Goal: Transaction & Acquisition: Purchase product/service

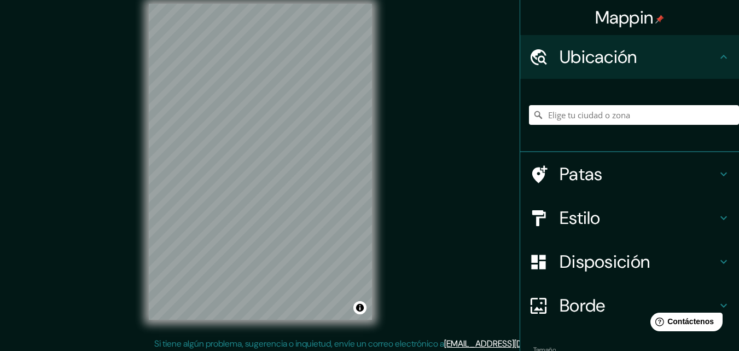
scroll to position [18, 0]
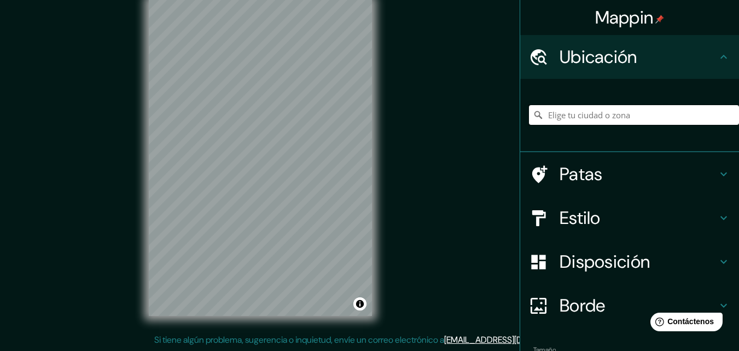
click at [589, 119] on input "Elige tu ciudad o zona" at bounding box center [634, 115] width 210 height 20
click at [587, 112] on input "[US_STATE], [GEOGRAPHIC_DATA]" at bounding box center [634, 115] width 210 height 20
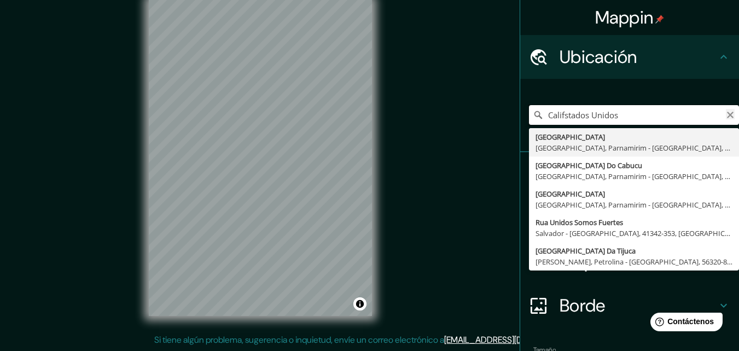
type input "Califstados Unidos"
click at [726, 112] on icon "Claro" at bounding box center [730, 114] width 9 height 9
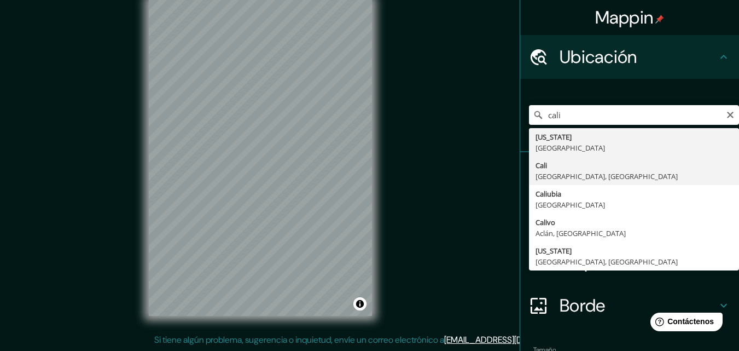
type input "[GEOGRAPHIC_DATA], [GEOGRAPHIC_DATA], [GEOGRAPHIC_DATA]"
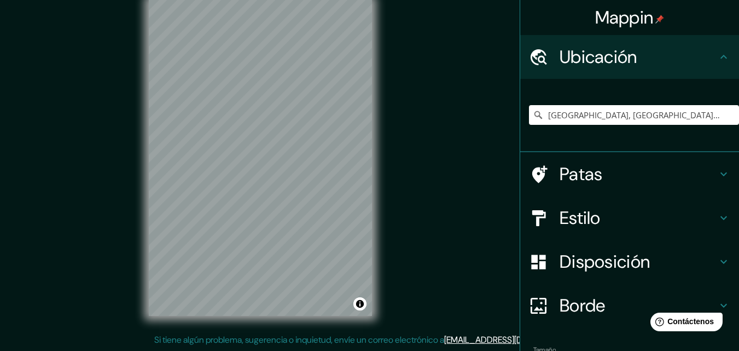
click at [578, 216] on font "Estilo" at bounding box center [580, 217] width 41 height 23
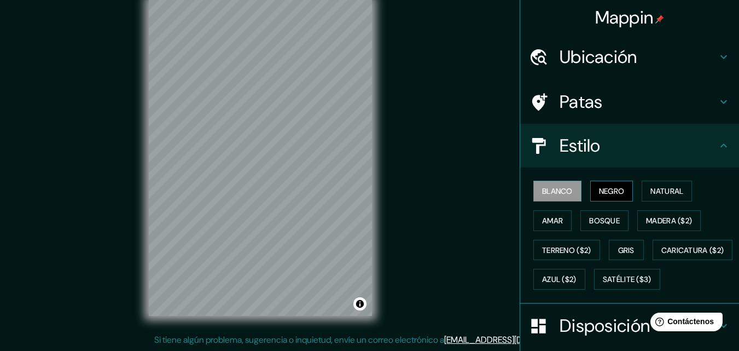
click at [614, 191] on font "Negro" at bounding box center [612, 191] width 26 height 10
click at [652, 190] on font "Natural" at bounding box center [666, 191] width 33 height 10
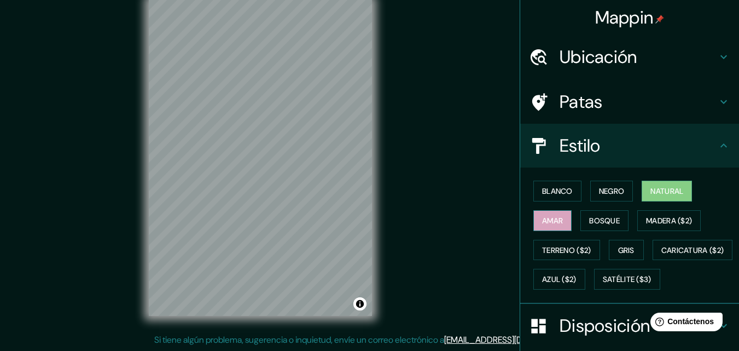
click at [553, 218] on font "Amar" at bounding box center [552, 221] width 21 height 10
click at [597, 221] on font "Bosque" at bounding box center [604, 221] width 31 height 10
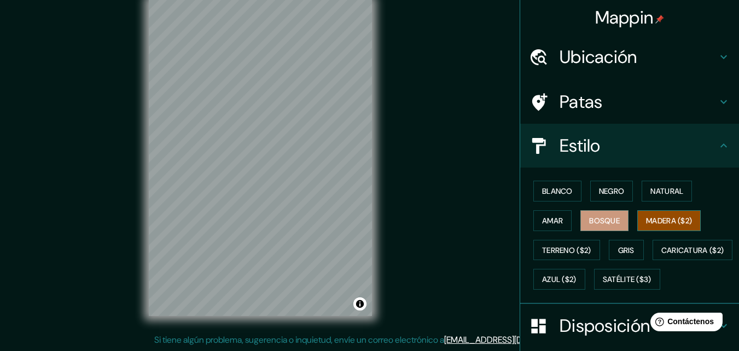
click at [655, 225] on font "Madera ($2)" at bounding box center [669, 221] width 46 height 10
click at [543, 193] on font "Blanco" at bounding box center [557, 191] width 31 height 10
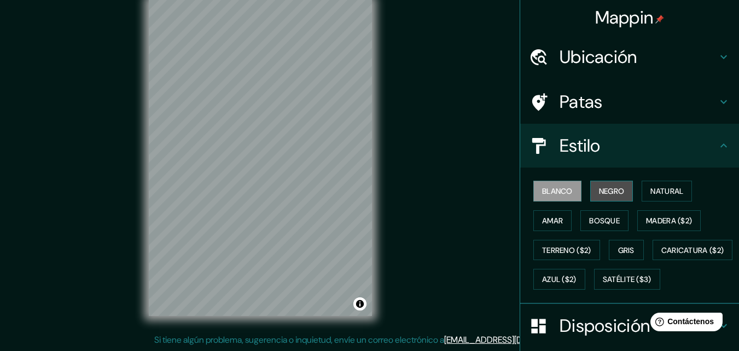
click at [601, 190] on font "Negro" at bounding box center [612, 191] width 26 height 10
click at [614, 188] on font "Negro" at bounding box center [612, 191] width 26 height 10
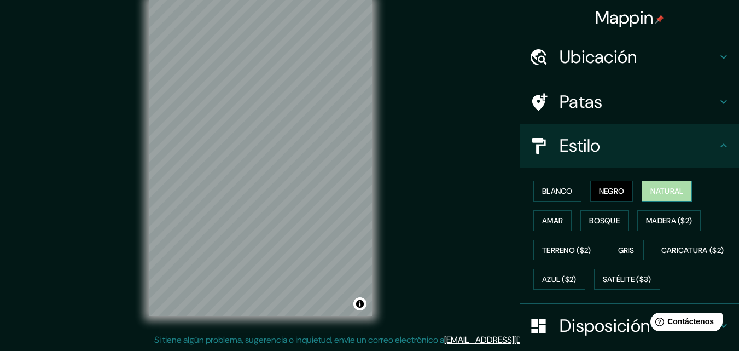
click at [664, 190] on font "Natural" at bounding box center [666, 191] width 33 height 10
click at [599, 188] on font "Negro" at bounding box center [612, 191] width 26 height 10
click at [618, 188] on font "Negro" at bounding box center [612, 191] width 26 height 10
click at [600, 188] on font "Negro" at bounding box center [612, 191] width 26 height 10
click at [679, 195] on font "Natural" at bounding box center [666, 191] width 33 height 10
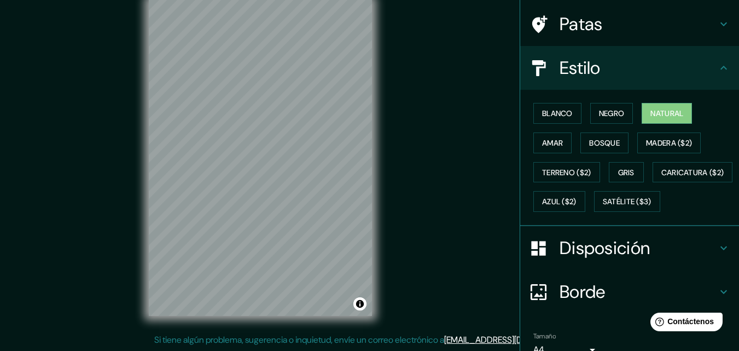
scroll to position [161, 0]
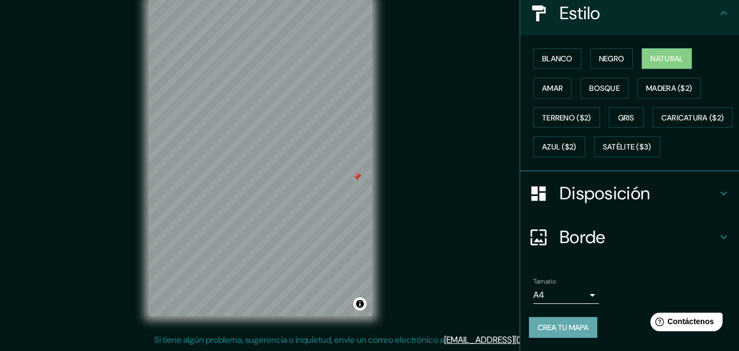
click at [579, 330] on font "Crea tu mapa" at bounding box center [563, 327] width 51 height 10
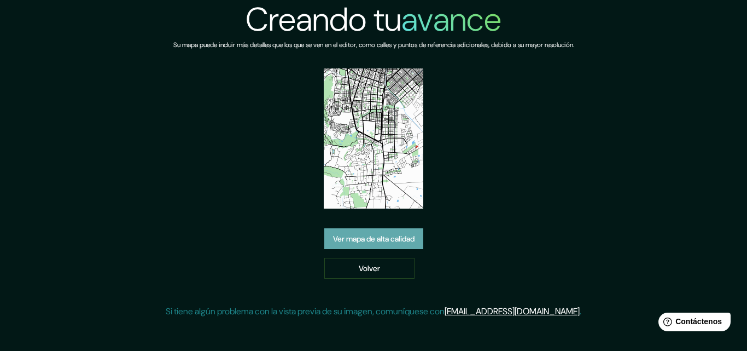
click at [380, 238] on font "Ver mapa de alta calidad" at bounding box center [374, 239] width 82 height 10
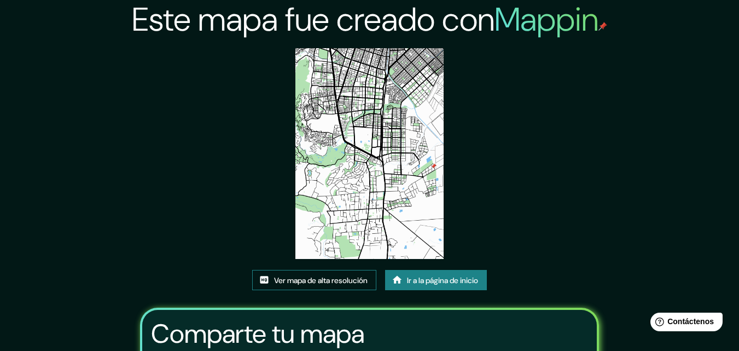
click at [327, 282] on font "Ver mapa de alta resolución" at bounding box center [321, 280] width 94 height 10
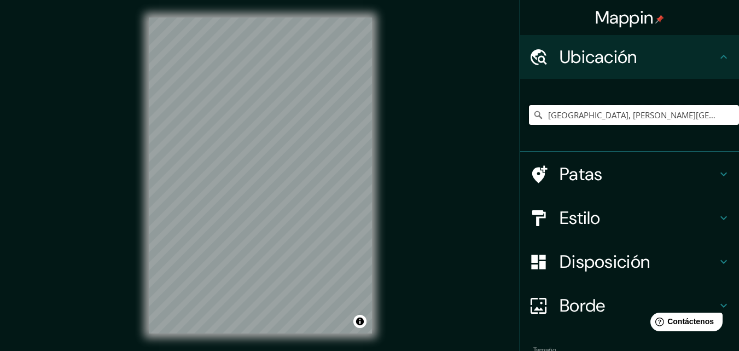
click at [649, 120] on input "[GEOGRAPHIC_DATA], [PERSON_NAME][GEOGRAPHIC_DATA], [GEOGRAPHIC_DATA]" at bounding box center [634, 115] width 210 height 20
click at [675, 118] on input "[GEOGRAPHIC_DATA], [PERSON_NAME][GEOGRAPHIC_DATA], [GEOGRAPHIC_DATA]" at bounding box center [634, 115] width 210 height 20
click at [670, 116] on input "[GEOGRAPHIC_DATA], [PERSON_NAME][GEOGRAPHIC_DATA], [GEOGRAPHIC_DATA]" at bounding box center [634, 115] width 210 height 20
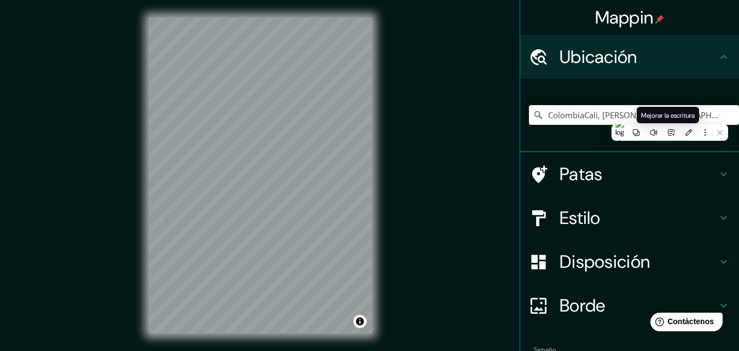
click at [676, 115] on span "Mejorar la escritura" at bounding box center [668, 115] width 54 height 9
click at [654, 86] on div "ColombiaCali, Valle del Cauca," at bounding box center [629, 115] width 219 height 73
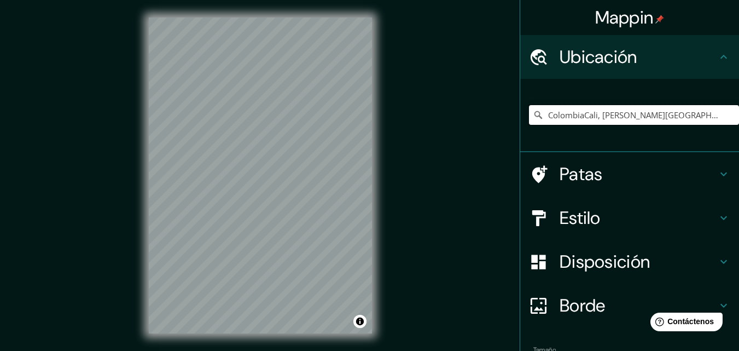
click at [656, 114] on input "ColombiaCali, Valle del Cauca," at bounding box center [634, 115] width 210 height 20
drag, startPoint x: 656, startPoint y: 114, endPoint x: 549, endPoint y: 107, distance: 108.0
click at [549, 107] on input "ColombiaCali, Valle del Cauca," at bounding box center [634, 115] width 210 height 20
click at [644, 113] on input "[PERSON_NAME][GEOGRAPHIC_DATA], [GEOGRAPHIC_DATA]" at bounding box center [634, 115] width 210 height 20
drag, startPoint x: 670, startPoint y: 113, endPoint x: 492, endPoint y: 110, distance: 177.8
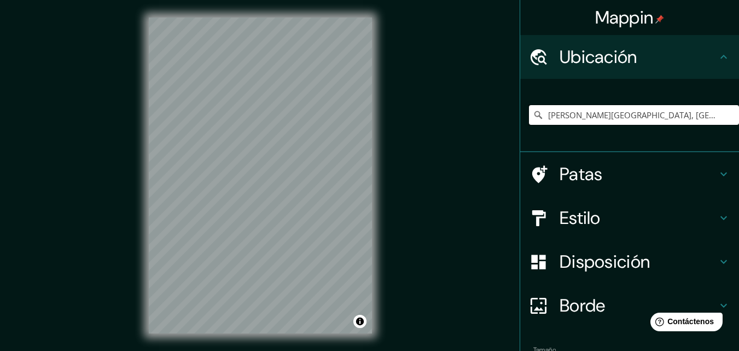
click at [492, 110] on div "Mappin Ubicación Valle del Cauca, Colombia Patas Estilo Disposición Borde Elige…" at bounding box center [369, 184] width 739 height 368
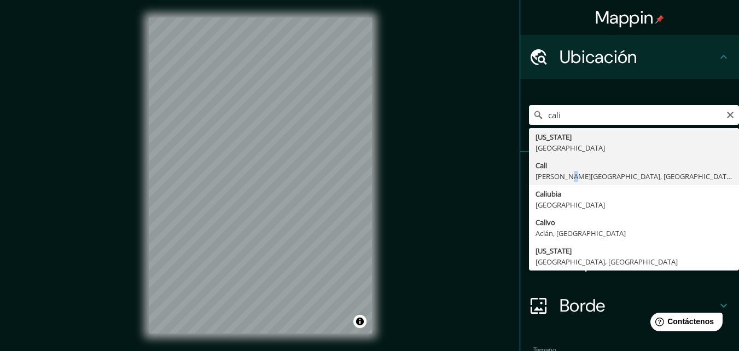
type input "[GEOGRAPHIC_DATA], [PERSON_NAME][GEOGRAPHIC_DATA], [GEOGRAPHIC_DATA]"
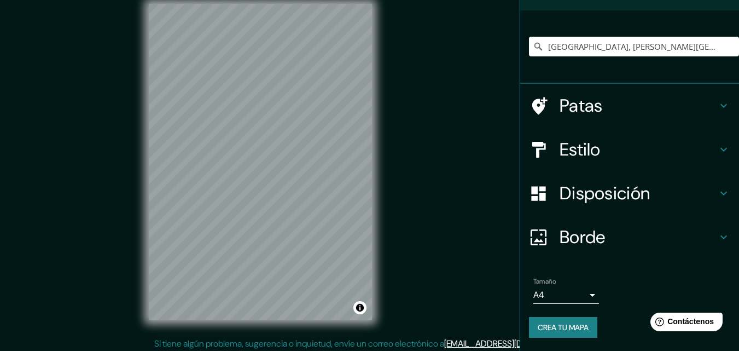
scroll to position [18, 0]
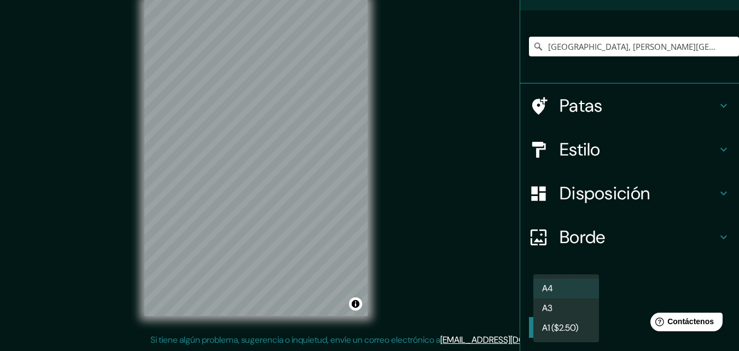
click at [583, 290] on body "Mappin Ubicación Cali, Valle del Cauca, Colombia Patas Estilo Disposición Borde…" at bounding box center [369, 157] width 739 height 351
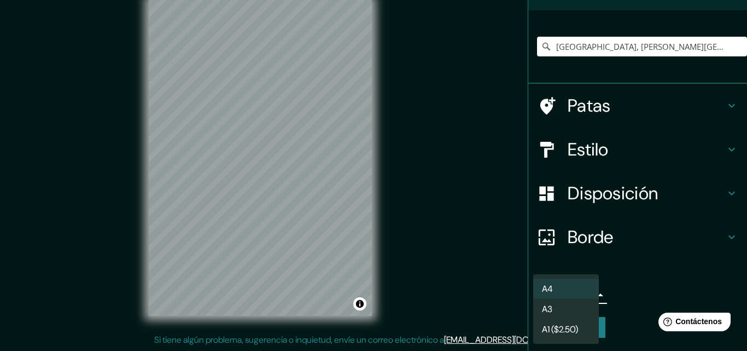
click at [547, 285] on font "A4" at bounding box center [547, 288] width 11 height 11
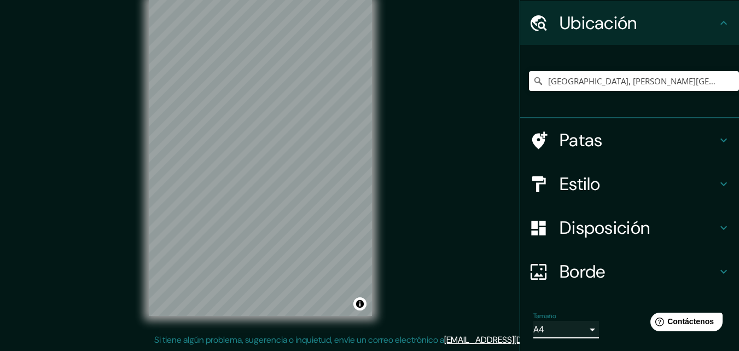
scroll to position [68, 0]
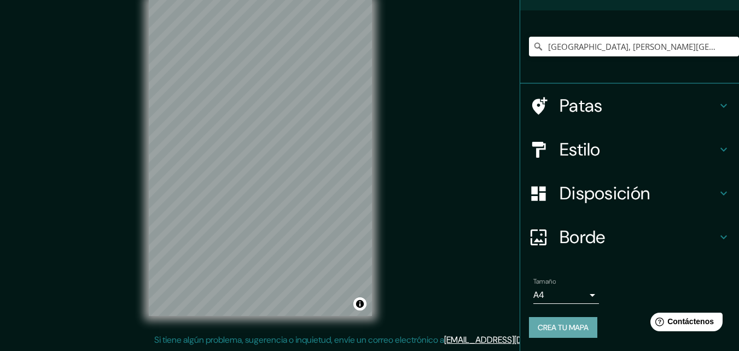
click at [566, 328] on font "Crea tu mapa" at bounding box center [563, 327] width 51 height 10
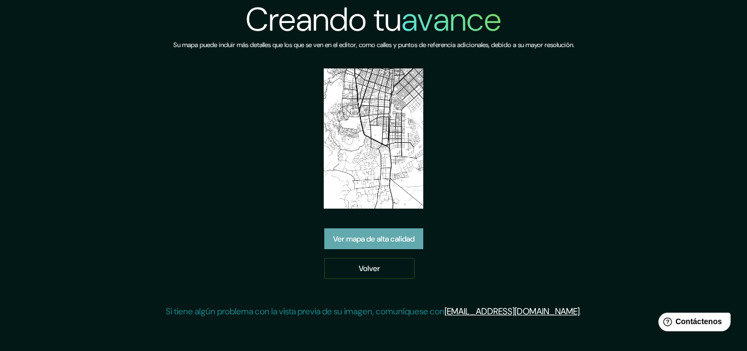
click at [393, 236] on font "Ver mapa de alta calidad" at bounding box center [374, 239] width 82 height 10
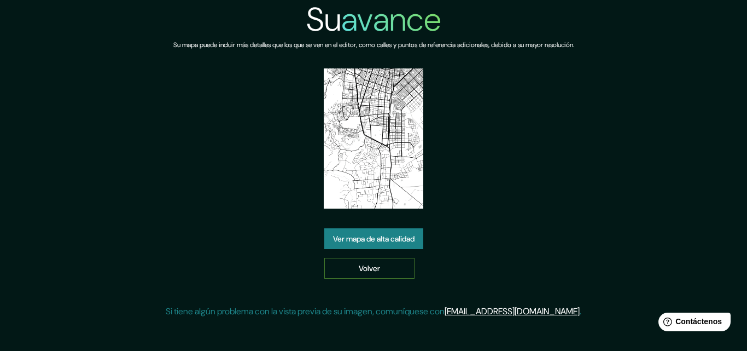
click at [375, 266] on font "Volver" at bounding box center [369, 268] width 21 height 10
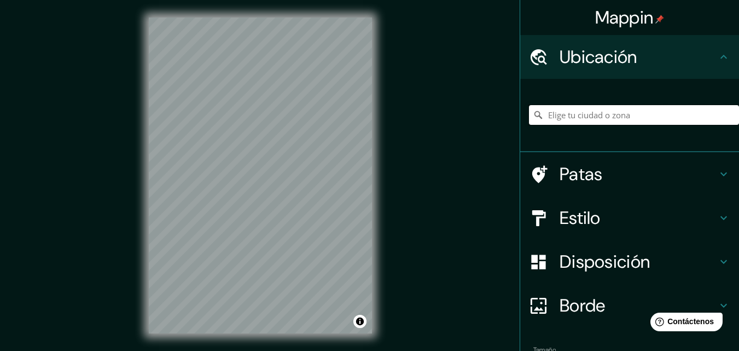
click at [610, 118] on input "Elige tu ciudad o zona" at bounding box center [634, 115] width 210 height 20
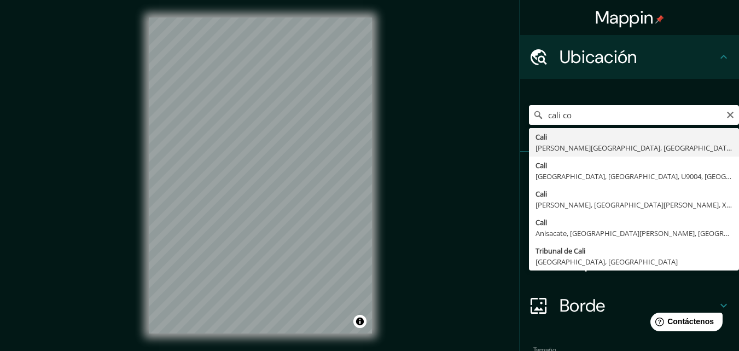
type input "[GEOGRAPHIC_DATA], [PERSON_NAME][GEOGRAPHIC_DATA], [GEOGRAPHIC_DATA]"
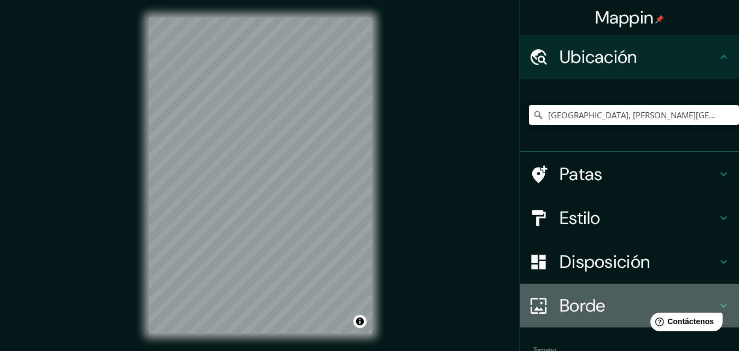
click at [582, 300] on font "Borde" at bounding box center [583, 305] width 46 height 23
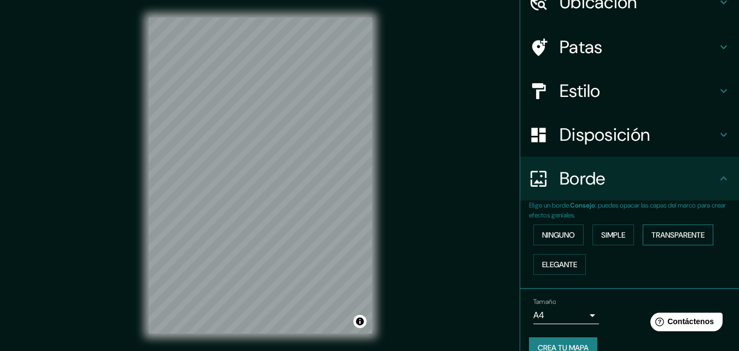
scroll to position [74, 0]
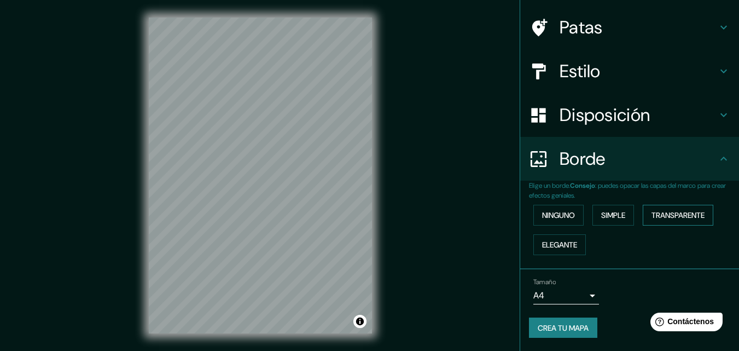
click at [691, 216] on font "Transparente" at bounding box center [677, 215] width 53 height 10
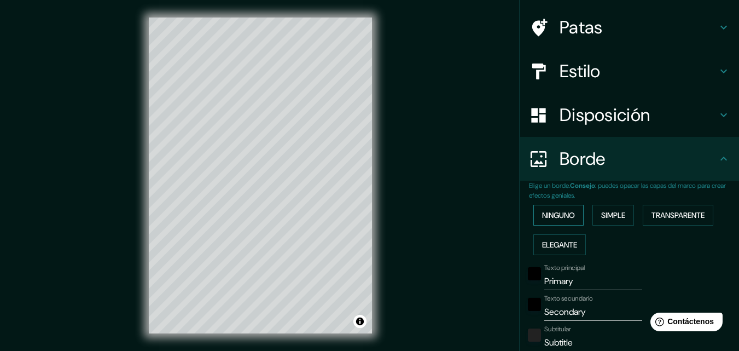
click at [561, 216] on font "Ninguno" at bounding box center [558, 215] width 33 height 10
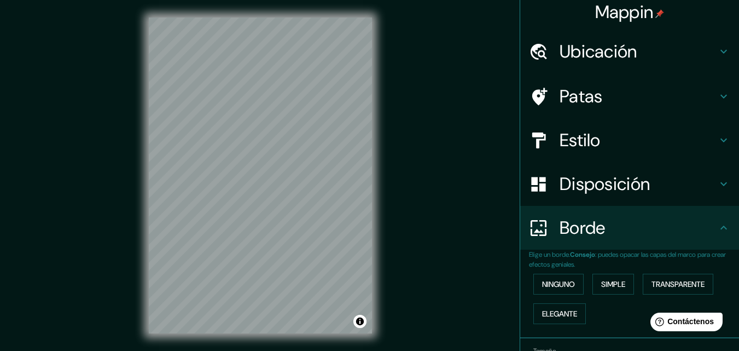
scroll to position [0, 0]
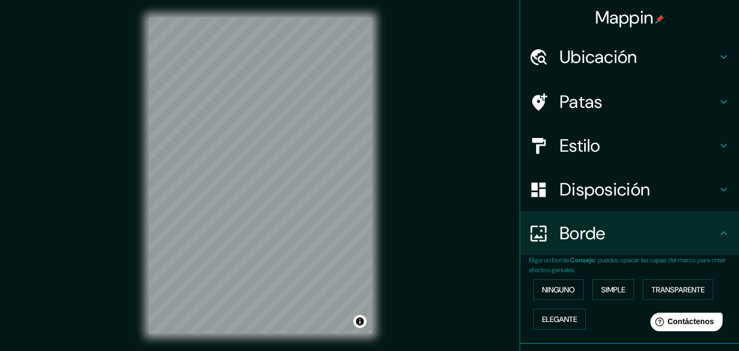
click at [582, 145] on font "Estilo" at bounding box center [580, 145] width 41 height 23
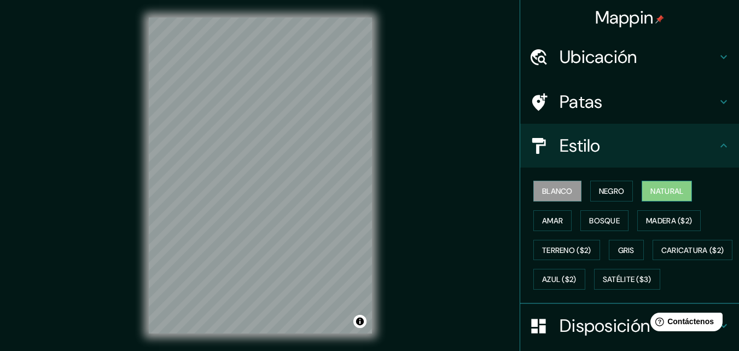
click at [670, 187] on font "Natural" at bounding box center [666, 191] width 33 height 10
click at [547, 217] on font "Amar" at bounding box center [552, 221] width 21 height 10
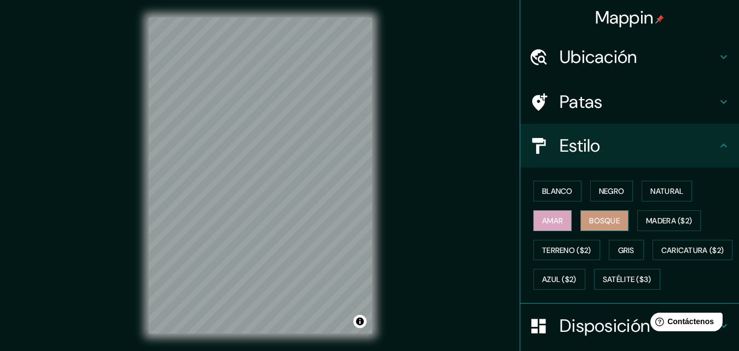
click at [609, 223] on font "Bosque" at bounding box center [604, 221] width 31 height 10
click at [660, 220] on font "Madera ($2)" at bounding box center [669, 221] width 46 height 10
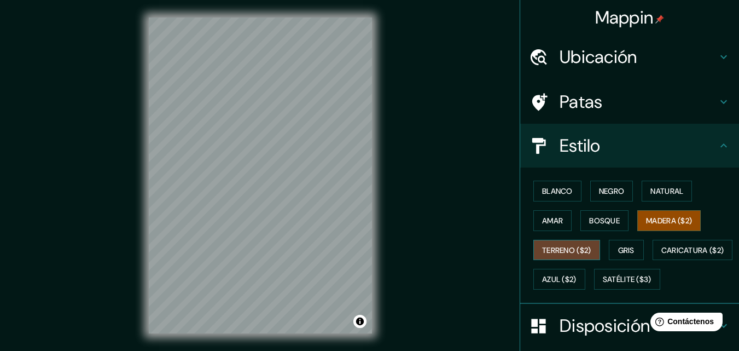
click at [571, 247] on font "Terreno ($2)" at bounding box center [566, 250] width 49 height 10
click at [620, 251] on font "Gris" at bounding box center [626, 250] width 16 height 10
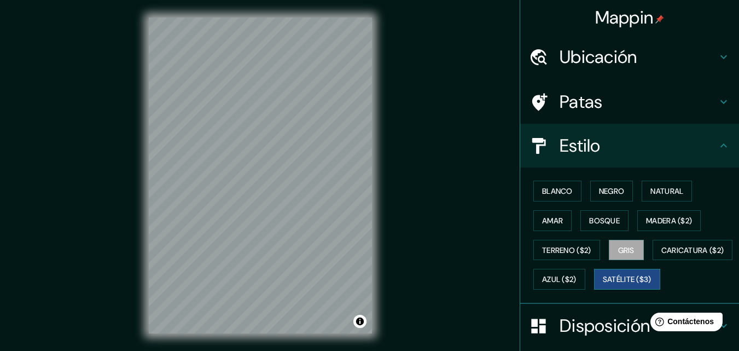
click at [603, 284] on font "Satélite ($3)" at bounding box center [627, 280] width 49 height 10
click at [556, 191] on font "Blanco" at bounding box center [557, 191] width 31 height 10
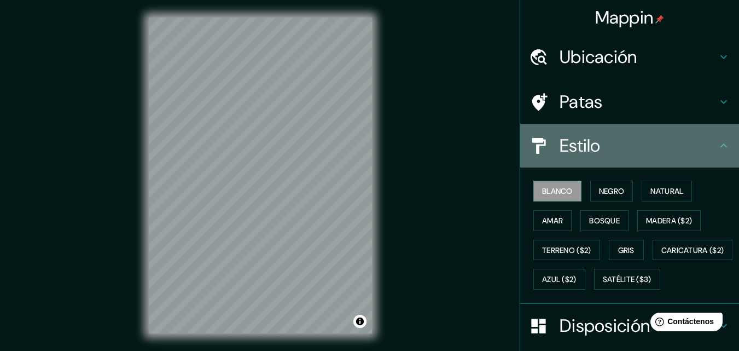
click at [574, 145] on font "Estilo" at bounding box center [580, 145] width 41 height 23
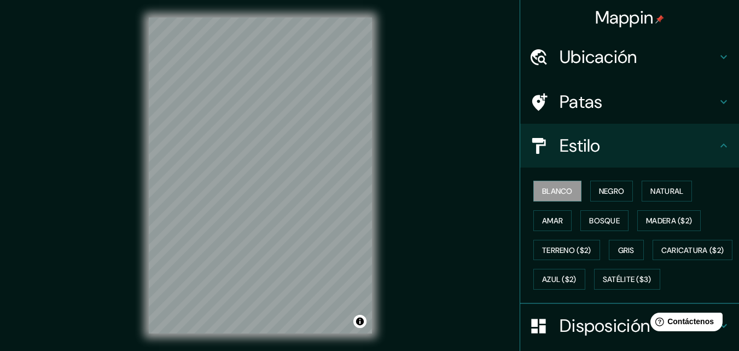
click at [581, 106] on font "Patas" at bounding box center [581, 101] width 43 height 23
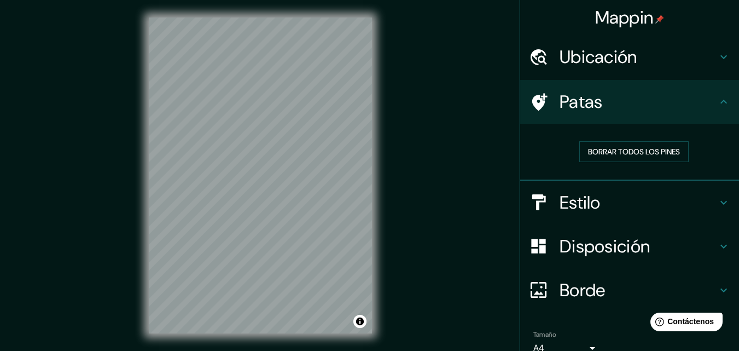
click at [581, 106] on font "Patas" at bounding box center [581, 101] width 43 height 23
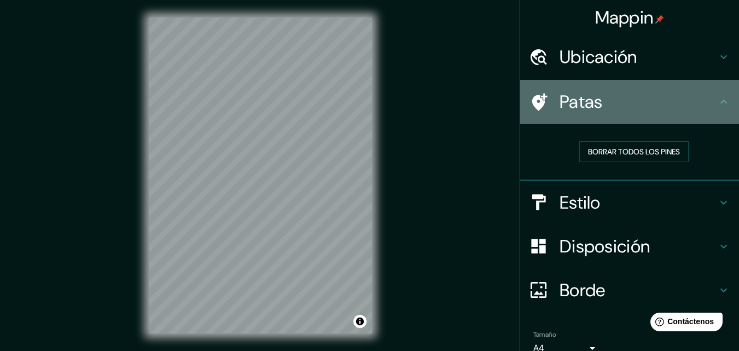
click at [589, 106] on font "Patas" at bounding box center [581, 101] width 43 height 23
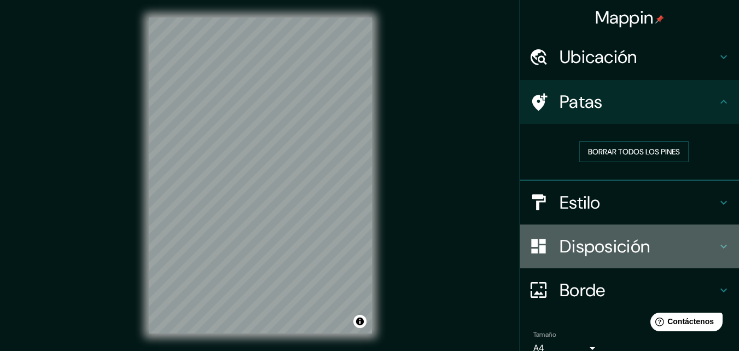
click at [585, 250] on font "Disposición" at bounding box center [605, 246] width 90 height 23
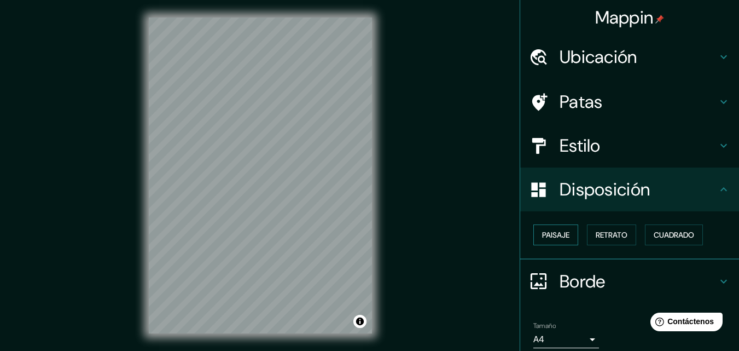
click at [555, 235] on font "Paisaje" at bounding box center [555, 235] width 27 height 10
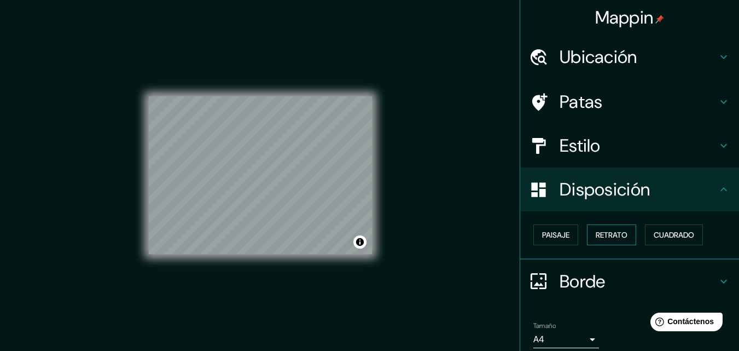
click at [596, 229] on font "Retrato" at bounding box center [612, 235] width 32 height 14
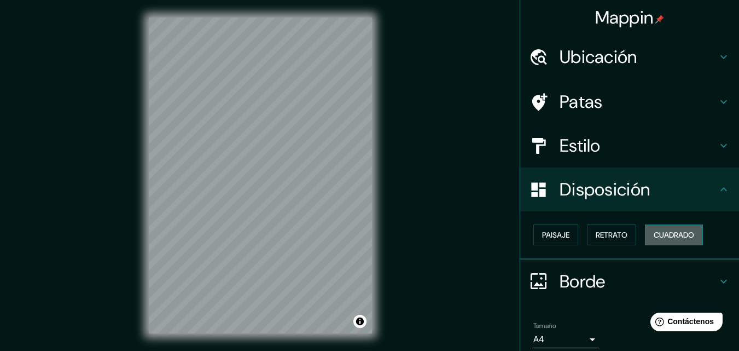
click at [674, 231] on font "Cuadrado" at bounding box center [674, 235] width 40 height 10
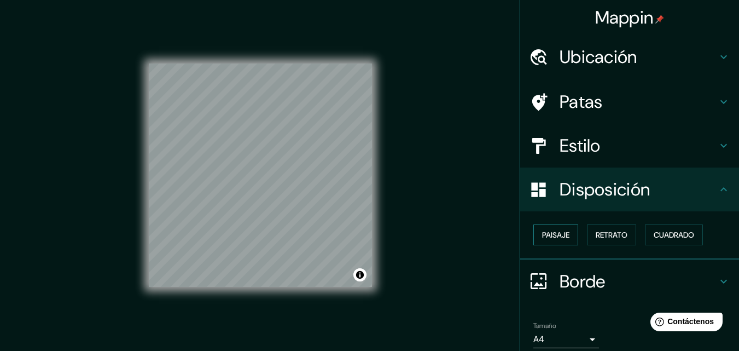
click at [554, 230] on font "Paisaje" at bounding box center [555, 235] width 27 height 10
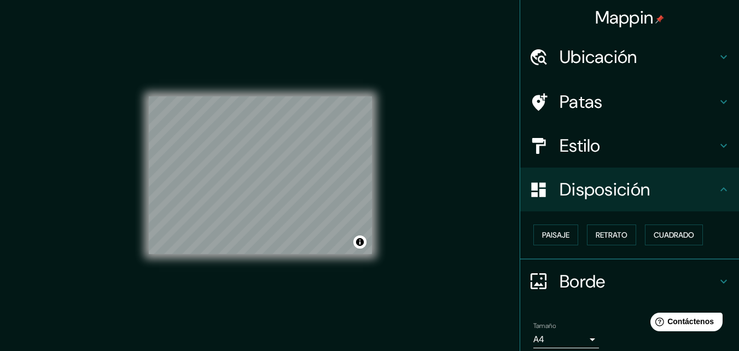
click at [520, 230] on div "Paisaje Retrato Cuadrado" at bounding box center [629, 235] width 219 height 48
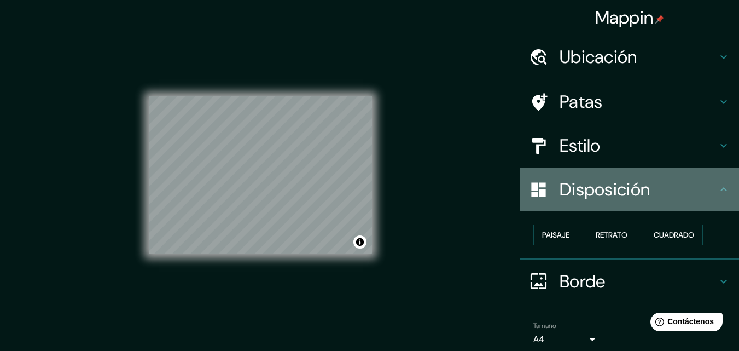
click at [573, 204] on div "Disposición" at bounding box center [629, 189] width 219 height 44
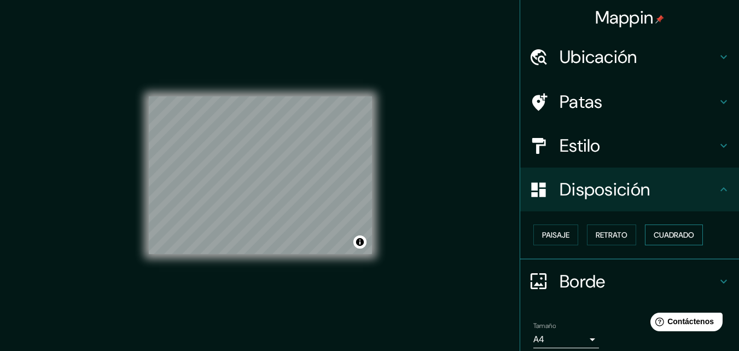
click at [672, 226] on button "Cuadrado" at bounding box center [674, 234] width 58 height 21
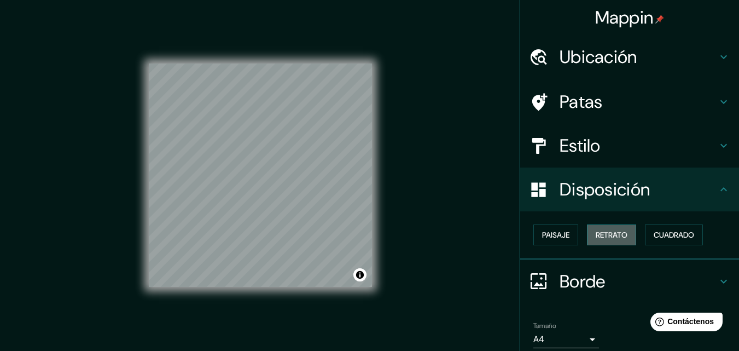
click at [618, 234] on font "Retrato" at bounding box center [612, 235] width 32 height 10
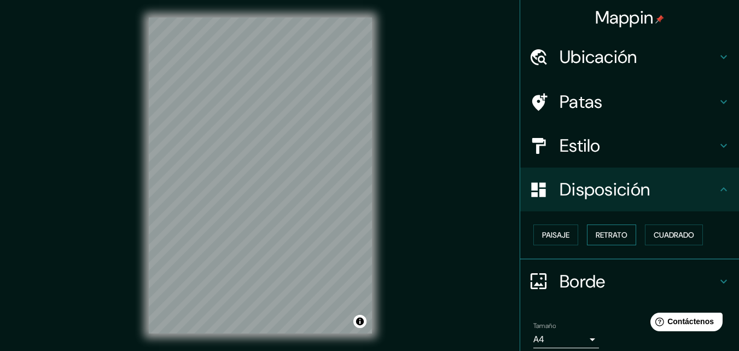
click at [617, 234] on font "Retrato" at bounding box center [612, 235] width 32 height 10
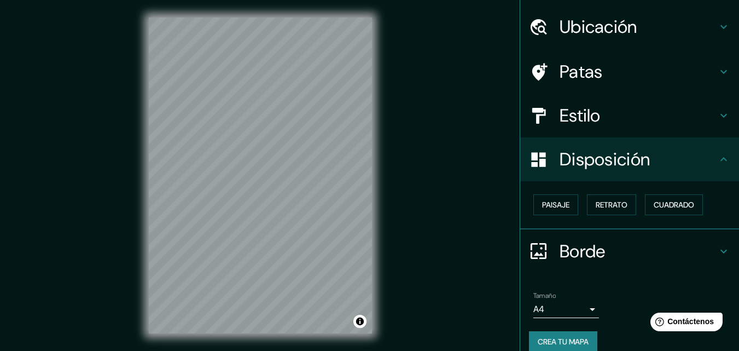
scroll to position [44, 0]
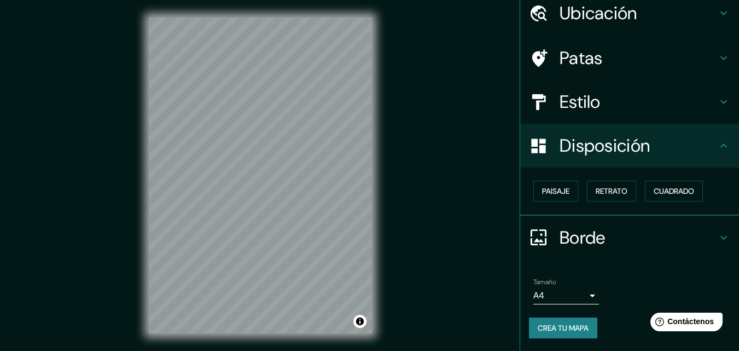
click at [575, 233] on font "Borde" at bounding box center [583, 237] width 46 height 23
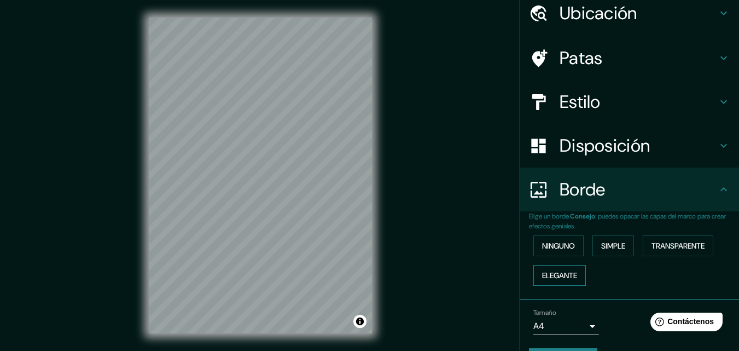
click at [563, 271] on font "Elegante" at bounding box center [559, 275] width 35 height 10
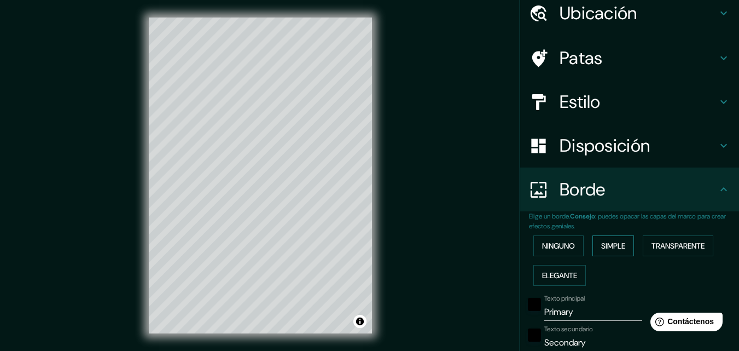
click at [601, 246] on font "Simple" at bounding box center [613, 246] width 24 height 10
click at [683, 247] on font "Transparente" at bounding box center [677, 246] width 53 height 10
click at [546, 245] on font "Ninguno" at bounding box center [558, 246] width 33 height 10
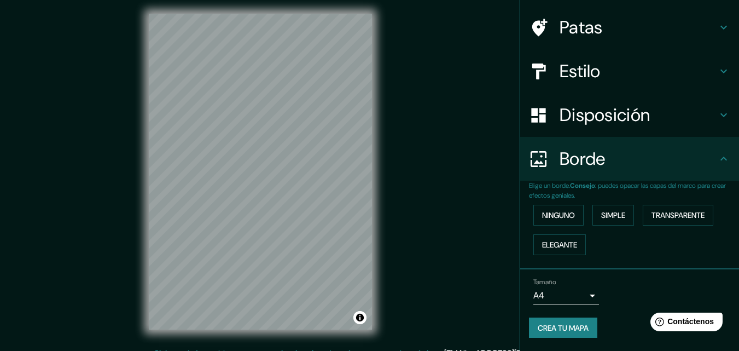
scroll to position [0, 0]
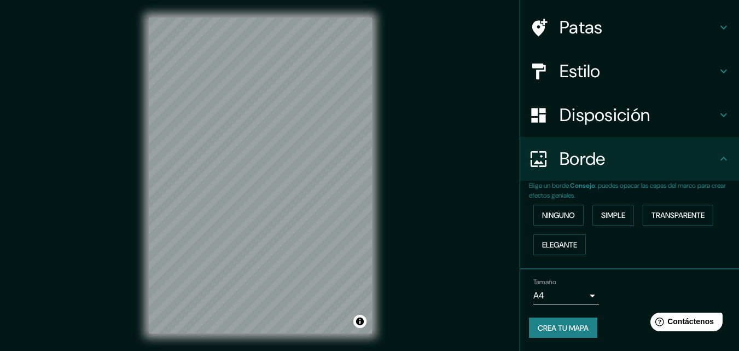
click at [560, 62] on font "Estilo" at bounding box center [580, 71] width 41 height 23
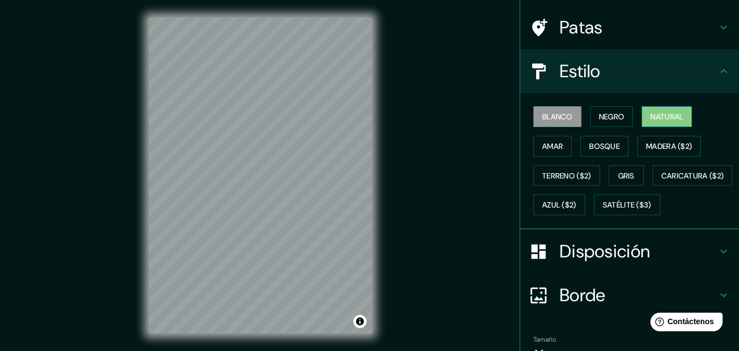
click at [662, 115] on font "Natural" at bounding box center [666, 117] width 33 height 10
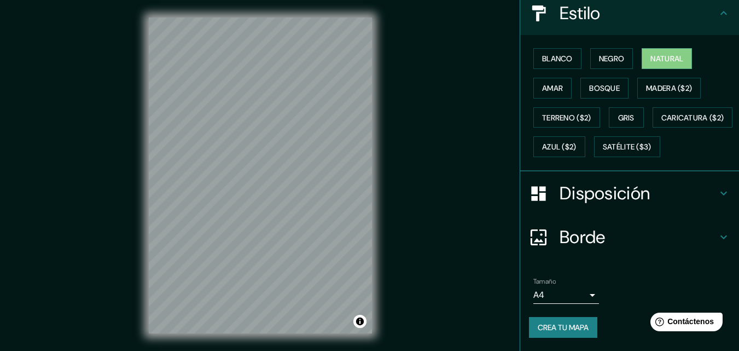
scroll to position [18, 0]
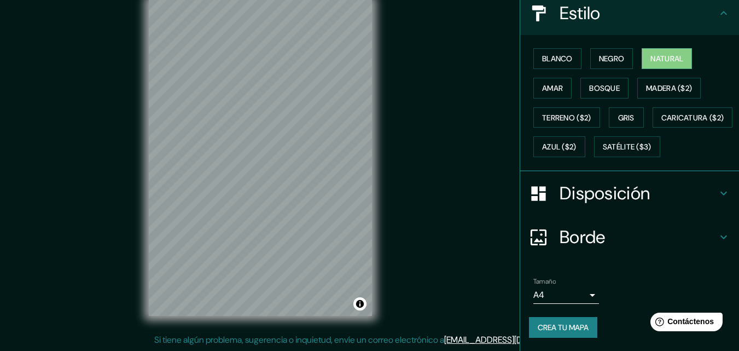
click at [560, 325] on font "Crea tu mapa" at bounding box center [563, 327] width 51 height 10
click at [554, 328] on font "Crea tu mapa" at bounding box center [563, 327] width 51 height 10
click at [586, 296] on body "Mappin Ubicación Cali, Valle del Cauca, Colombia Patas Estilo Blanco Negro Natu…" at bounding box center [369, 157] width 739 height 351
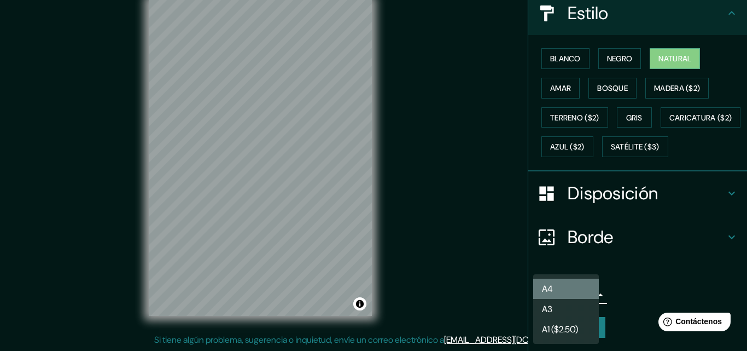
click at [587, 289] on li "A4" at bounding box center [566, 288] width 66 height 20
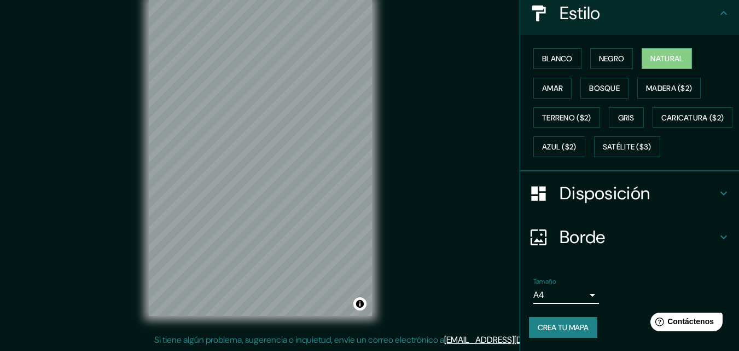
click at [574, 328] on font "Crea tu mapa" at bounding box center [563, 327] width 51 height 10
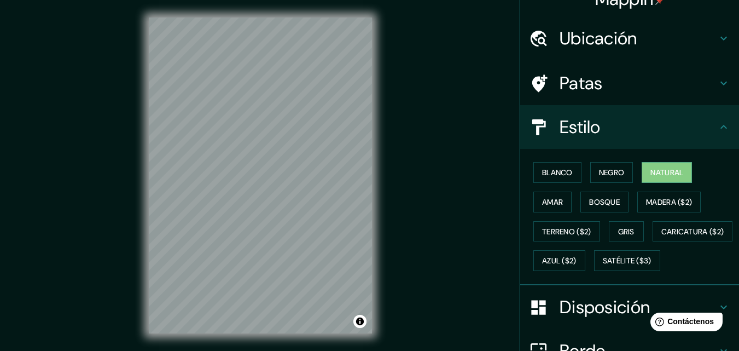
scroll to position [0, 0]
